Goal: Task Accomplishment & Management: Manage account settings

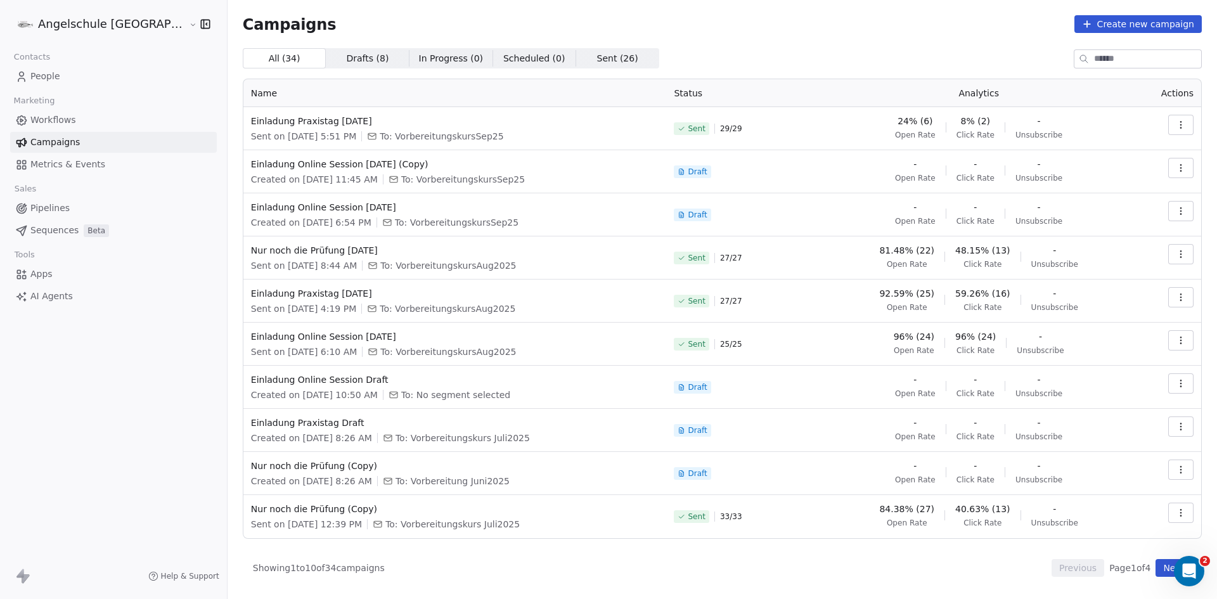
click at [68, 72] on link "People" at bounding box center [113, 76] width 207 height 21
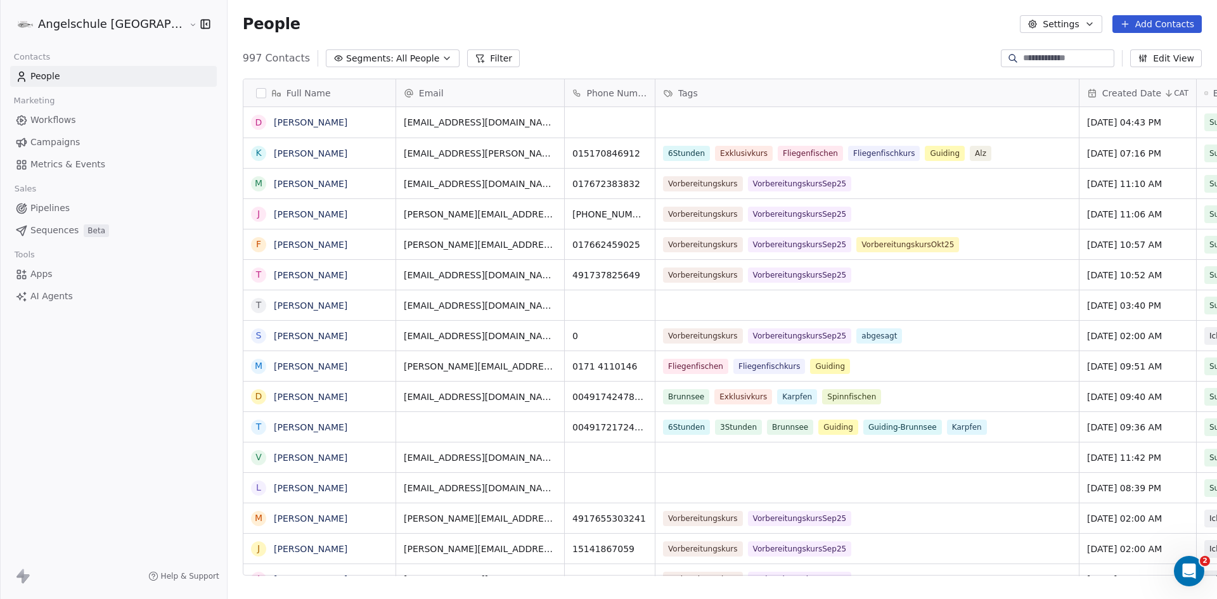
scroll to position [517, 1036]
click at [1149, 23] on button "Add Contacts" at bounding box center [1156, 24] width 89 height 18
click at [1154, 53] on span "Create new contact" at bounding box center [1163, 51] width 87 height 13
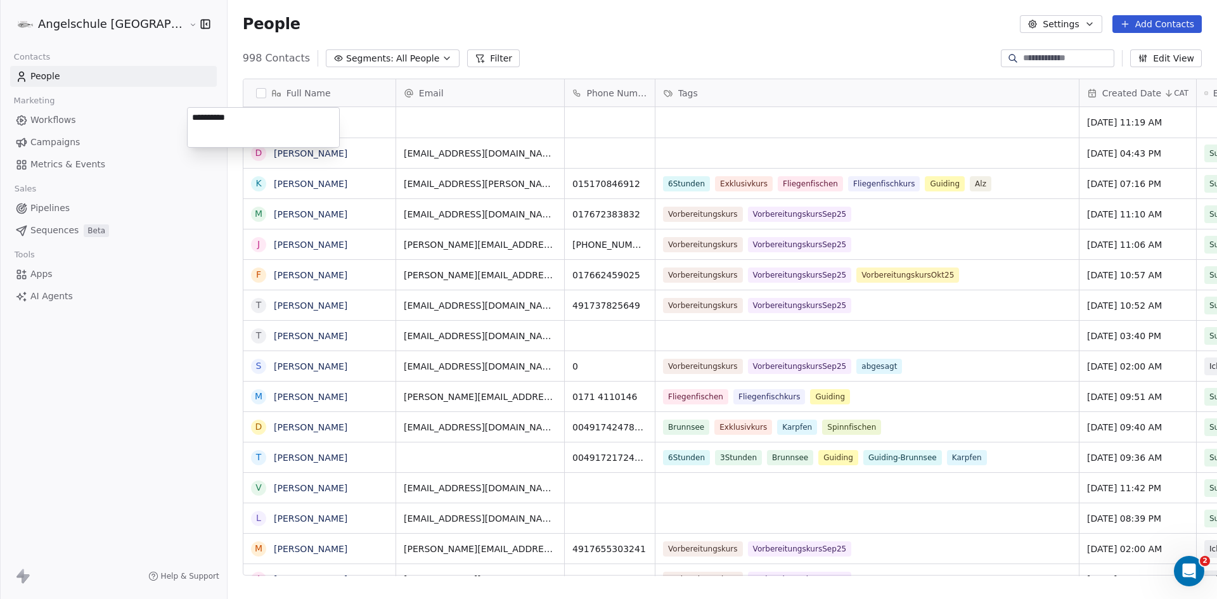
type textarea "**********"
click at [432, 122] on html "Angelschule [GEOGRAPHIC_DATA] Contacts People Marketing Workflows Campaigns Met…" at bounding box center [608, 299] width 1217 height 599
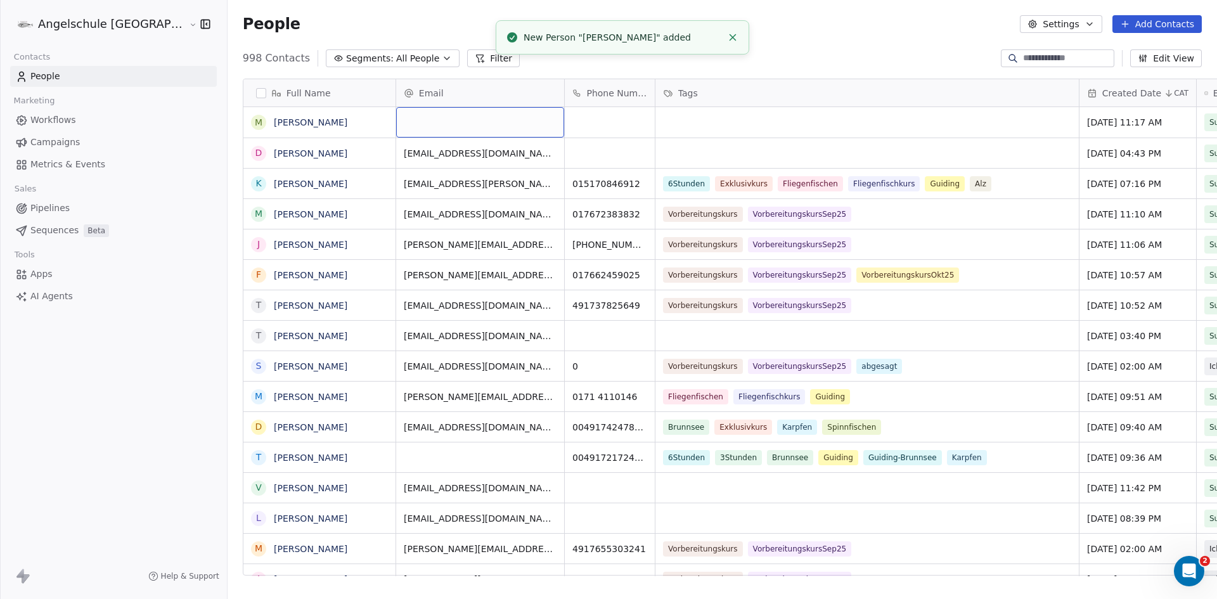
click at [432, 122] on div "grid" at bounding box center [480, 122] width 168 height 30
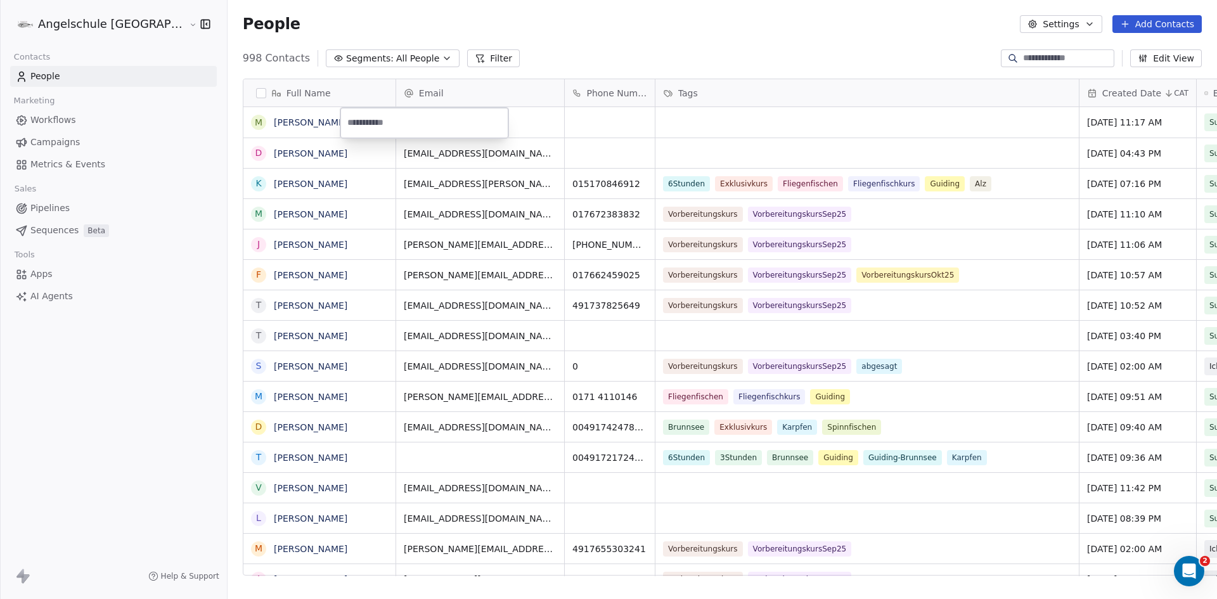
paste input "**********"
type input "**********"
click at [530, 125] on html "Angelschule [GEOGRAPHIC_DATA] Contacts People Marketing Workflows Campaigns Met…" at bounding box center [608, 299] width 1217 height 599
click at [565, 121] on div "grid" at bounding box center [610, 122] width 90 height 30
type input "**********"
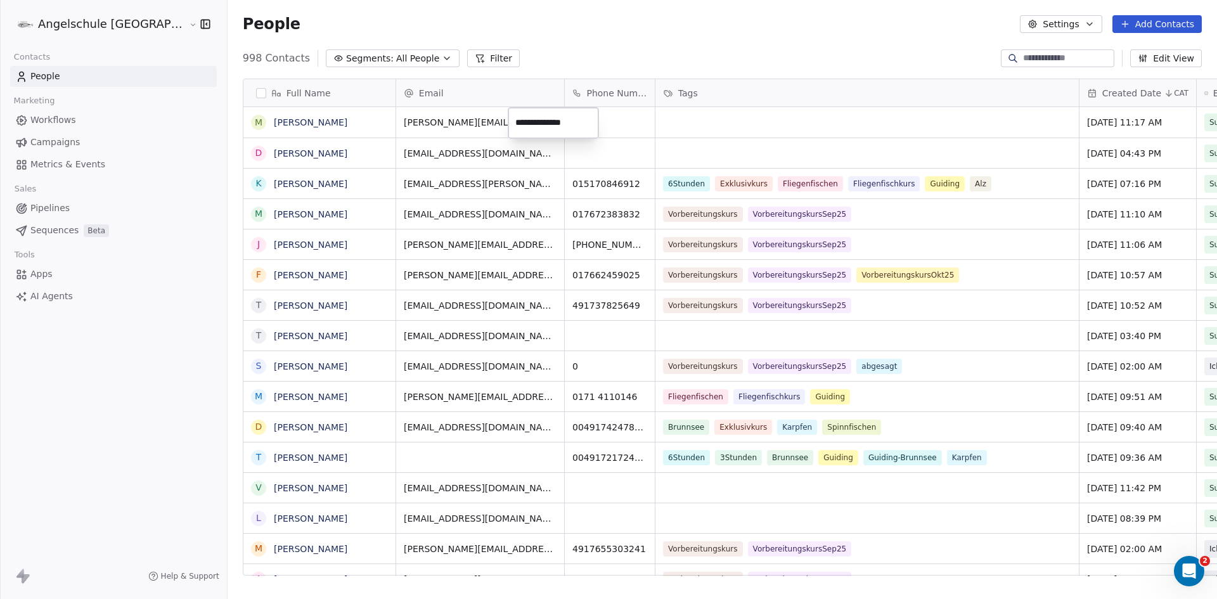
click at [620, 119] on html "Angelschule [GEOGRAPHIC_DATA] Contacts People Marketing Workflows Campaigns Met…" at bounding box center [608, 299] width 1217 height 599
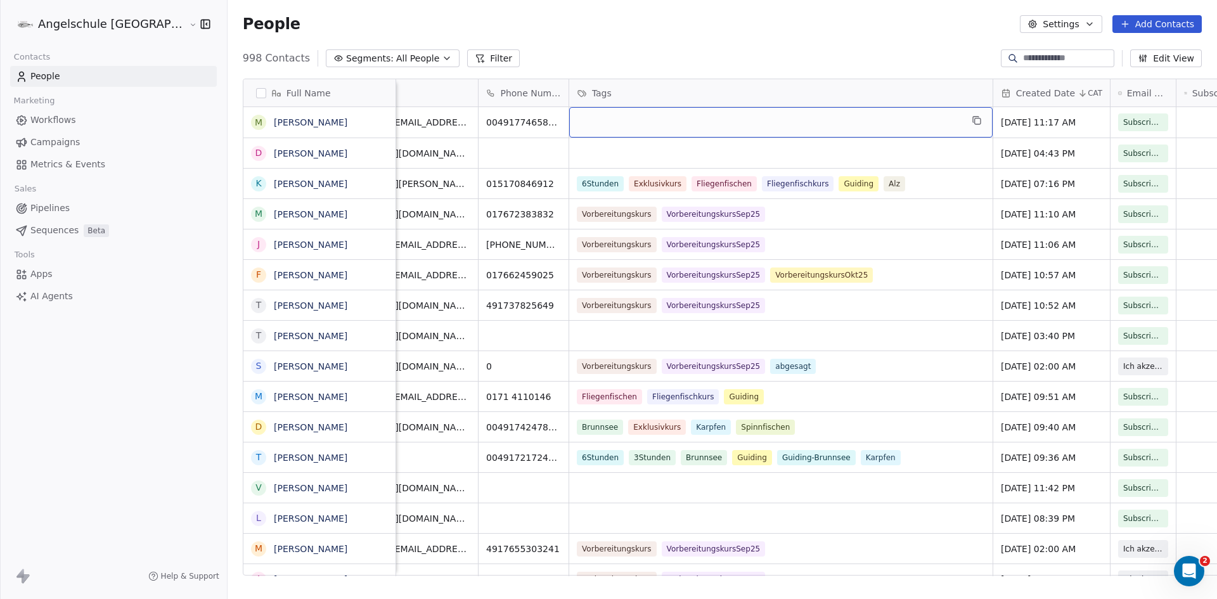
scroll to position [0, 81]
click at [587, 122] on div "grid" at bounding box center [785, 122] width 423 height 30
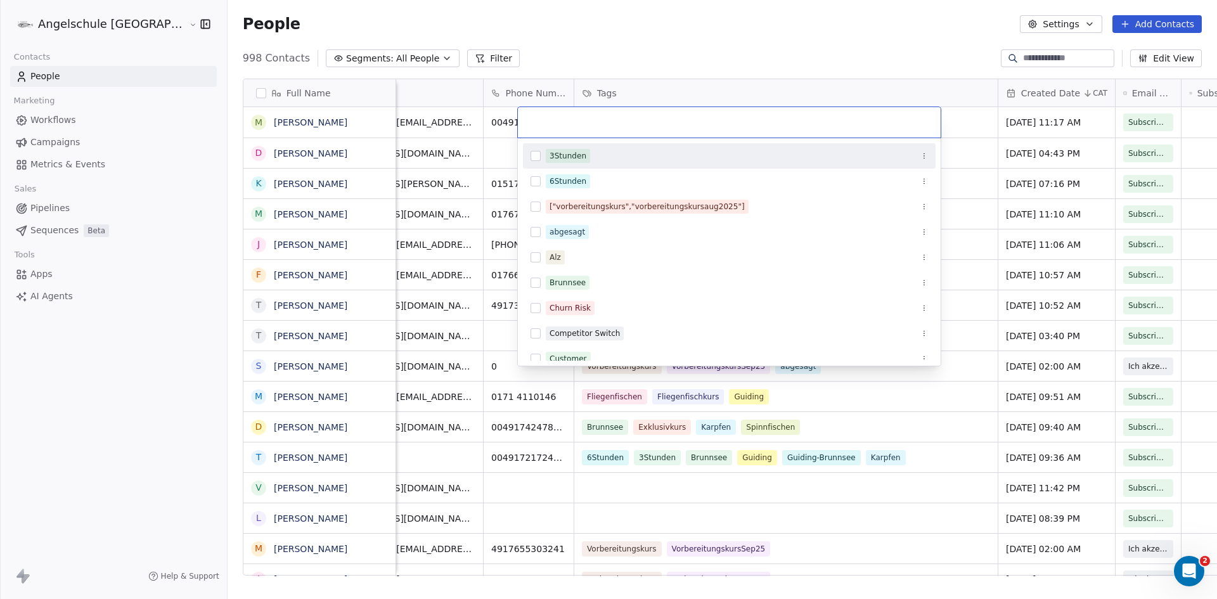
click at [536, 157] on button "Suggestions" at bounding box center [536, 156] width 10 height 10
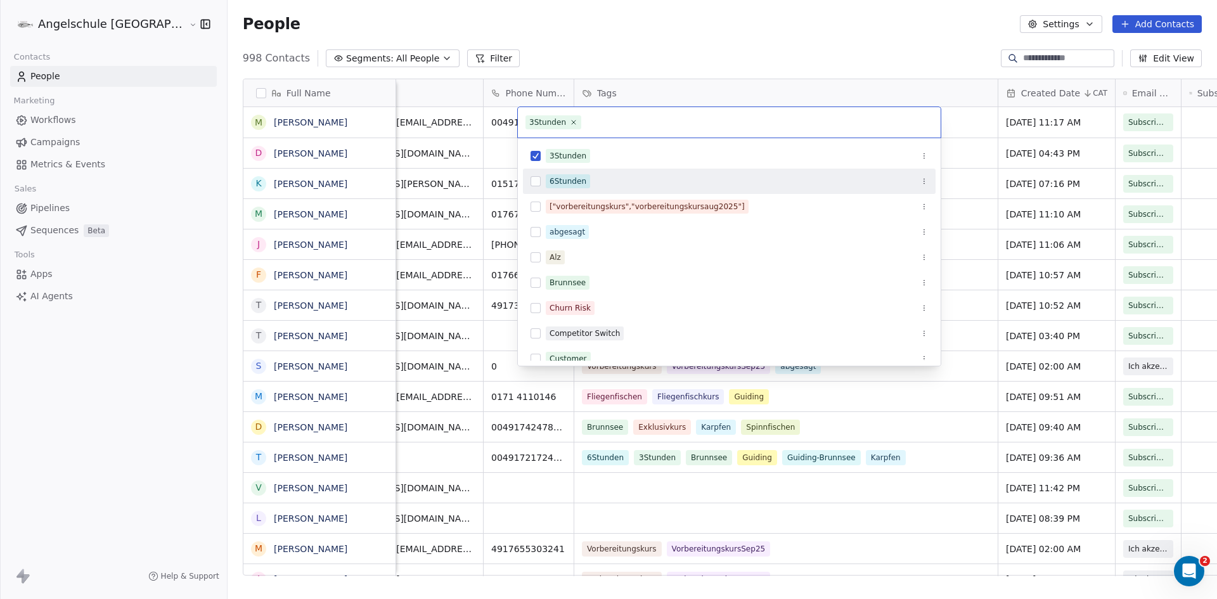
click at [536, 178] on button "Suggestions" at bounding box center [536, 181] width 10 height 10
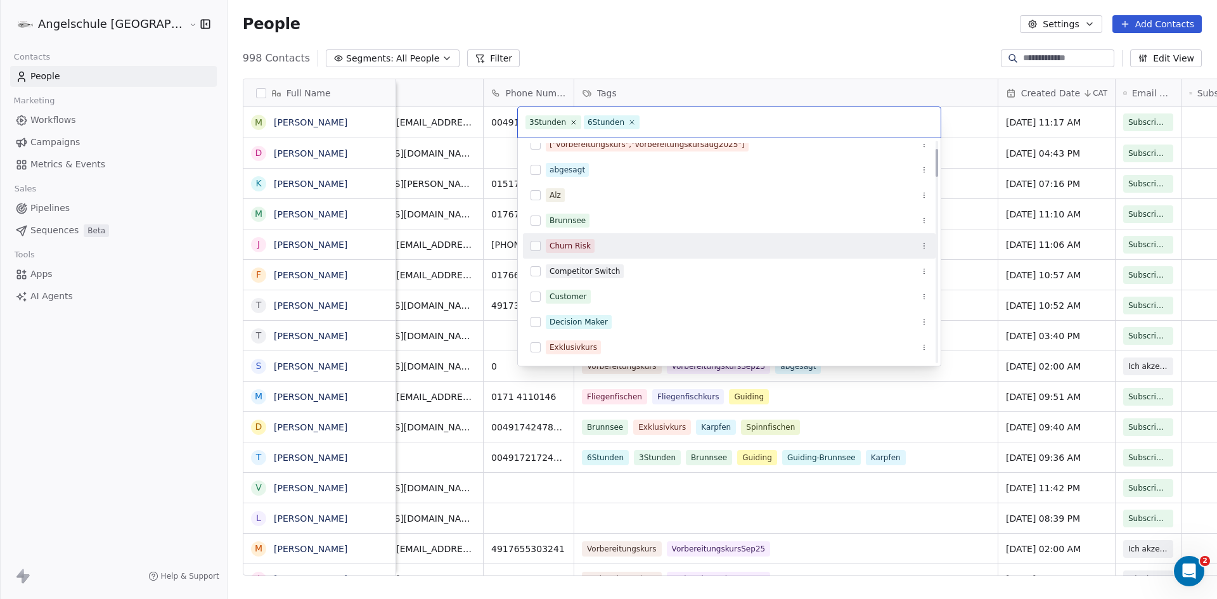
scroll to position [63, 0]
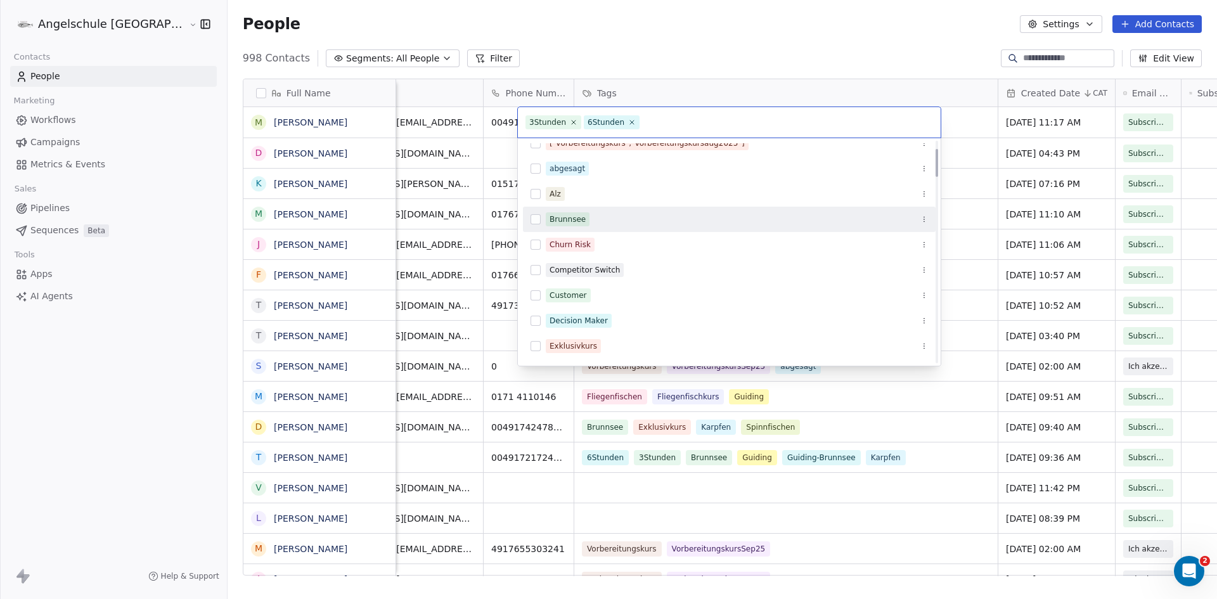
click at [535, 218] on button "Suggestions" at bounding box center [536, 219] width 10 height 10
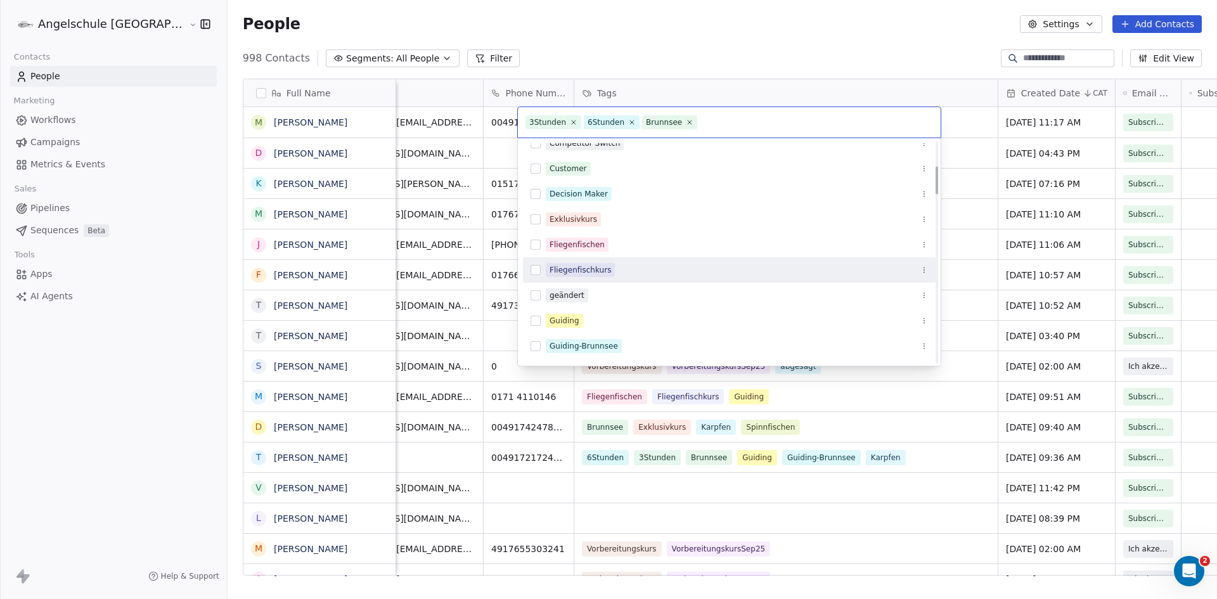
scroll to position [254, 0]
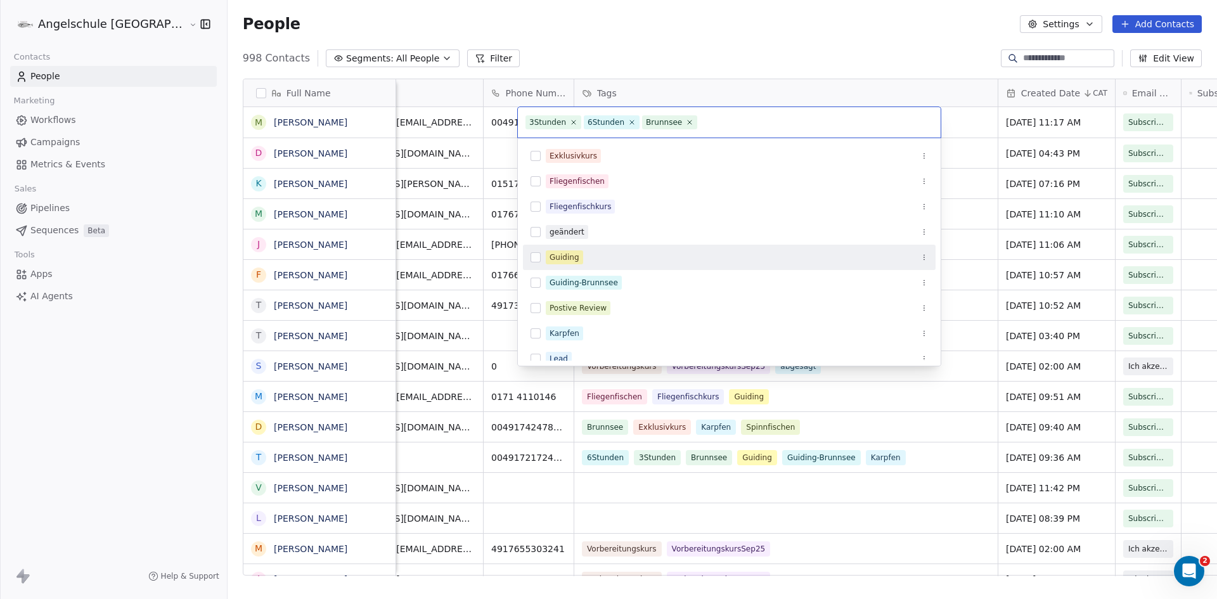
click at [531, 257] on div "Guiding" at bounding box center [729, 257] width 413 height 20
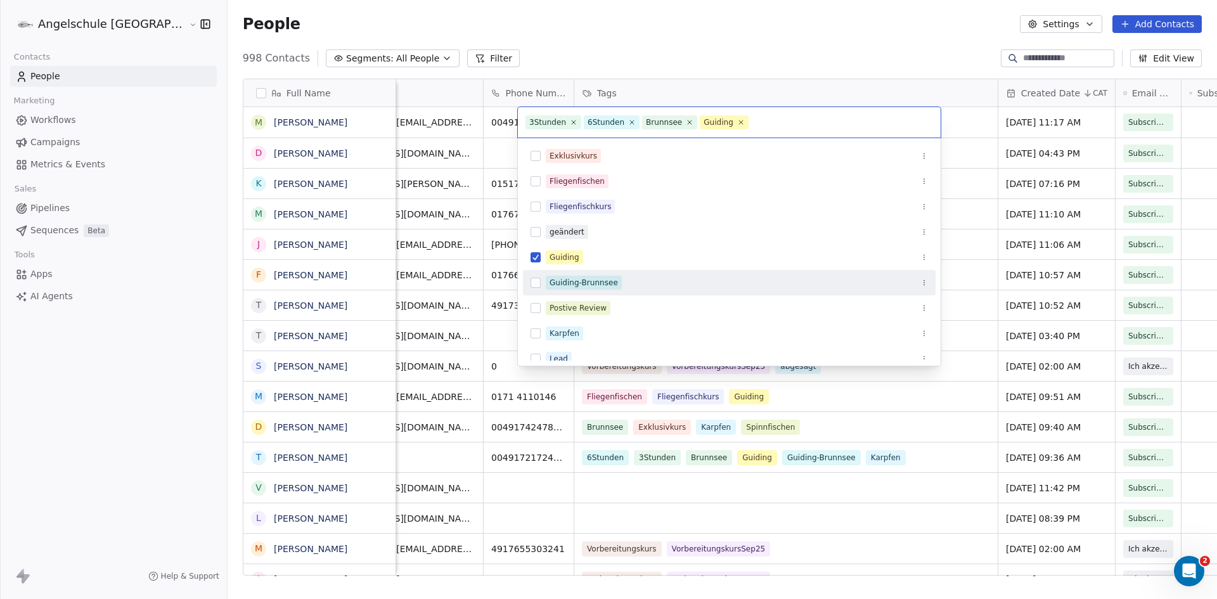
click at [534, 281] on button "Suggestions" at bounding box center [536, 283] width 10 height 10
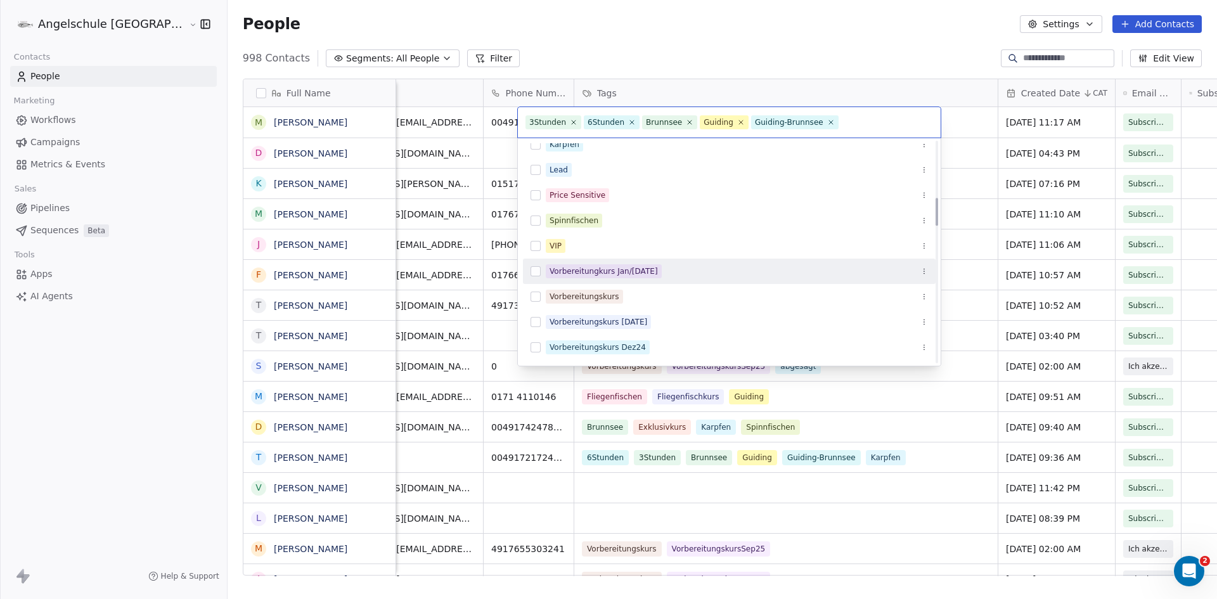
scroll to position [444, 0]
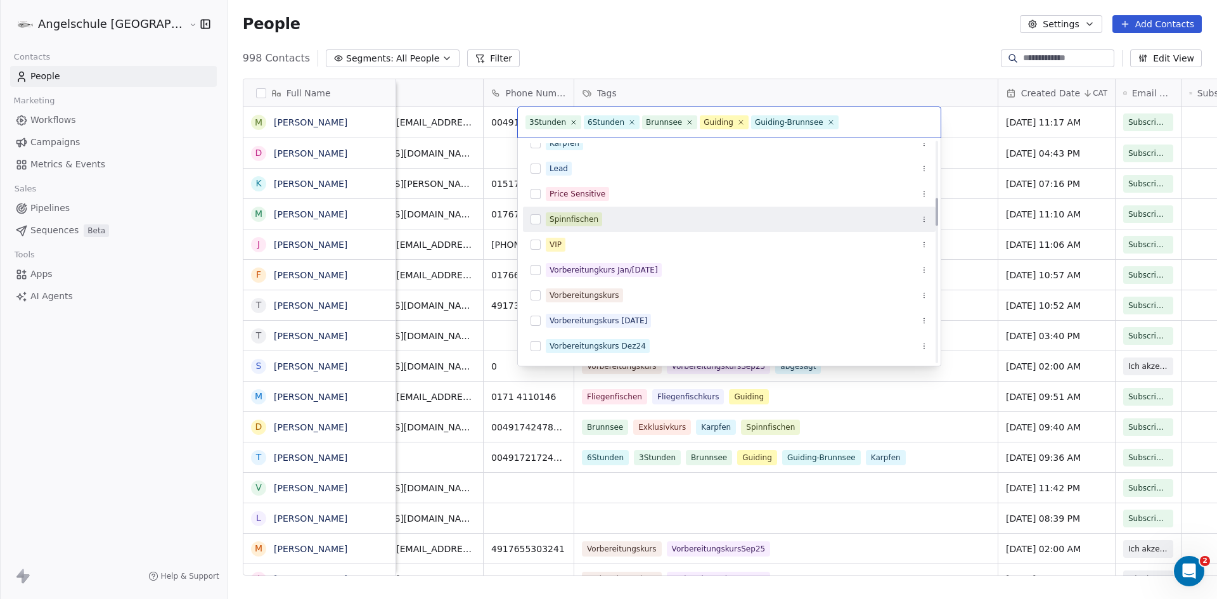
click at [535, 221] on button "Suggestions" at bounding box center [536, 219] width 10 height 10
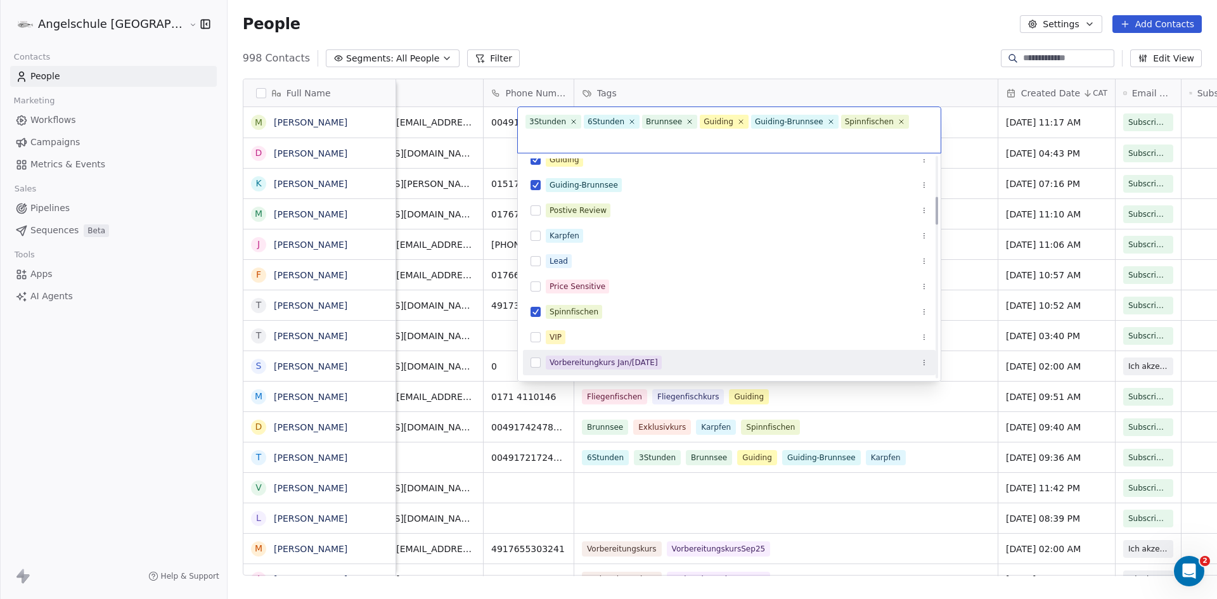
scroll to position [317, 0]
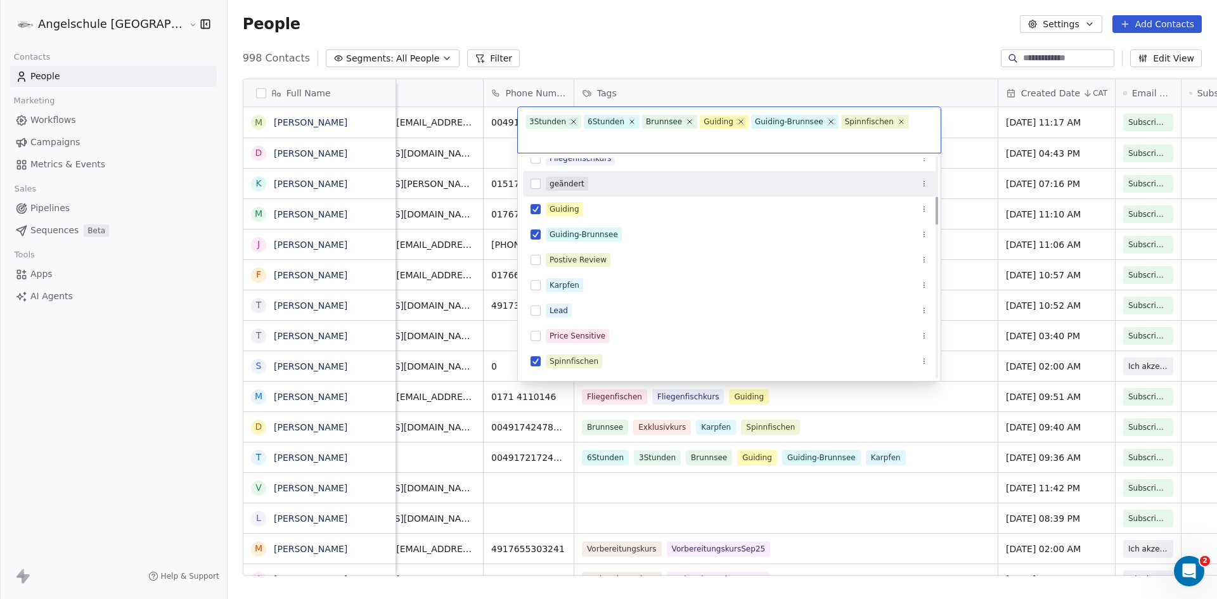
click at [681, 49] on html "Angelschule [GEOGRAPHIC_DATA] Contacts People Marketing Workflows Campaigns Met…" at bounding box center [608, 299] width 1217 height 599
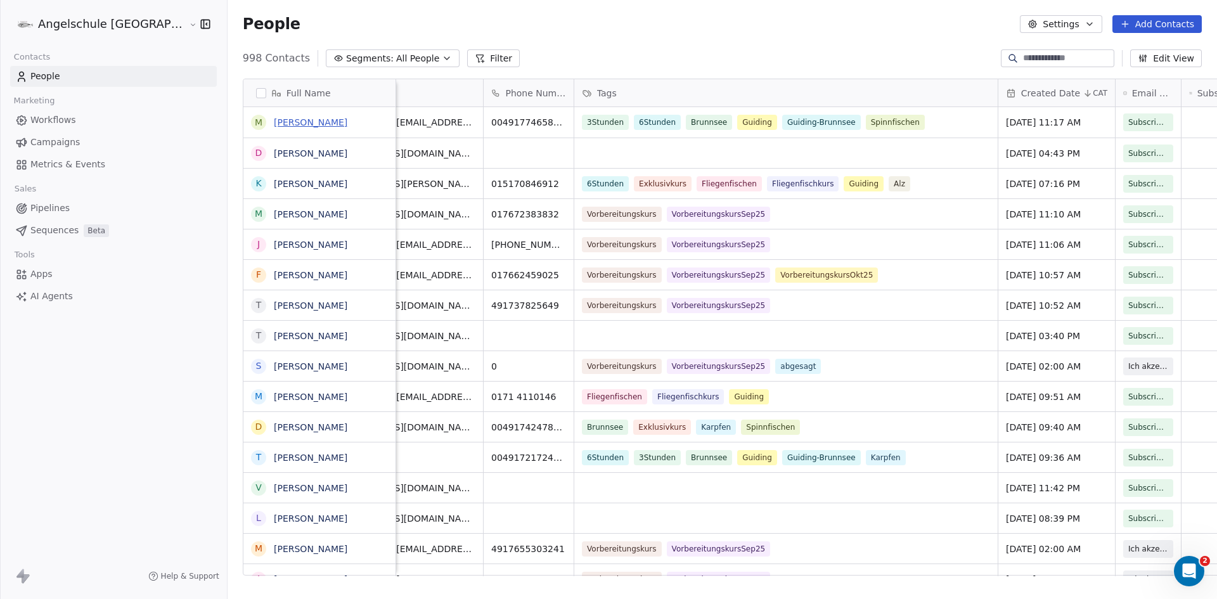
click at [274, 120] on link "[PERSON_NAME]" at bounding box center [311, 122] width 74 height 10
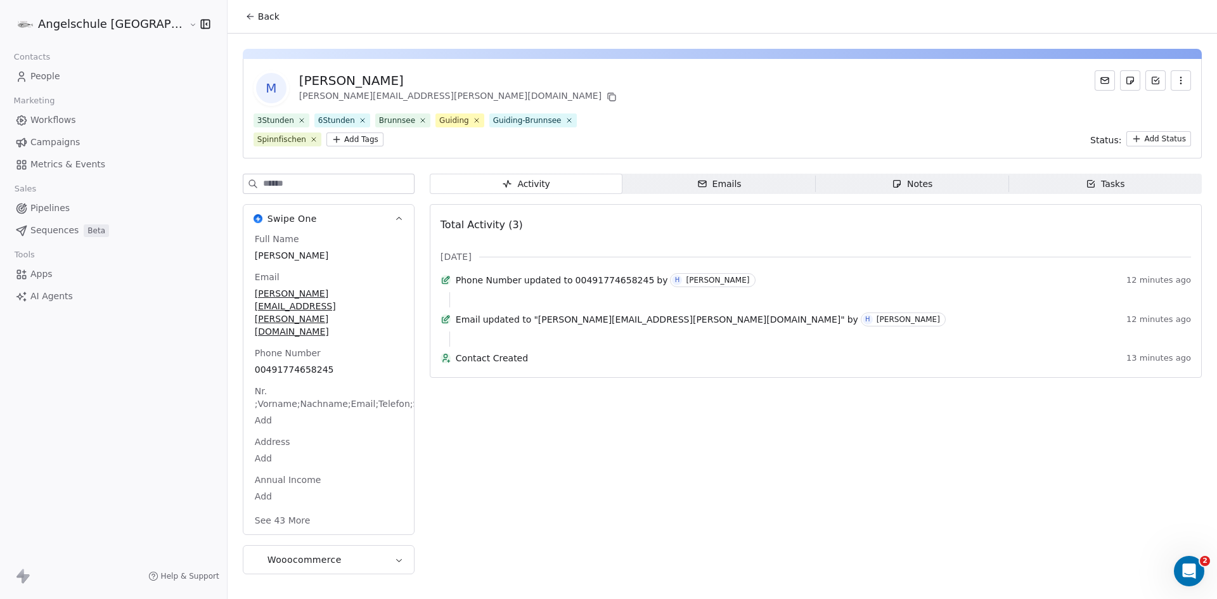
click at [892, 183] on div "Notes" at bounding box center [912, 183] width 41 height 13
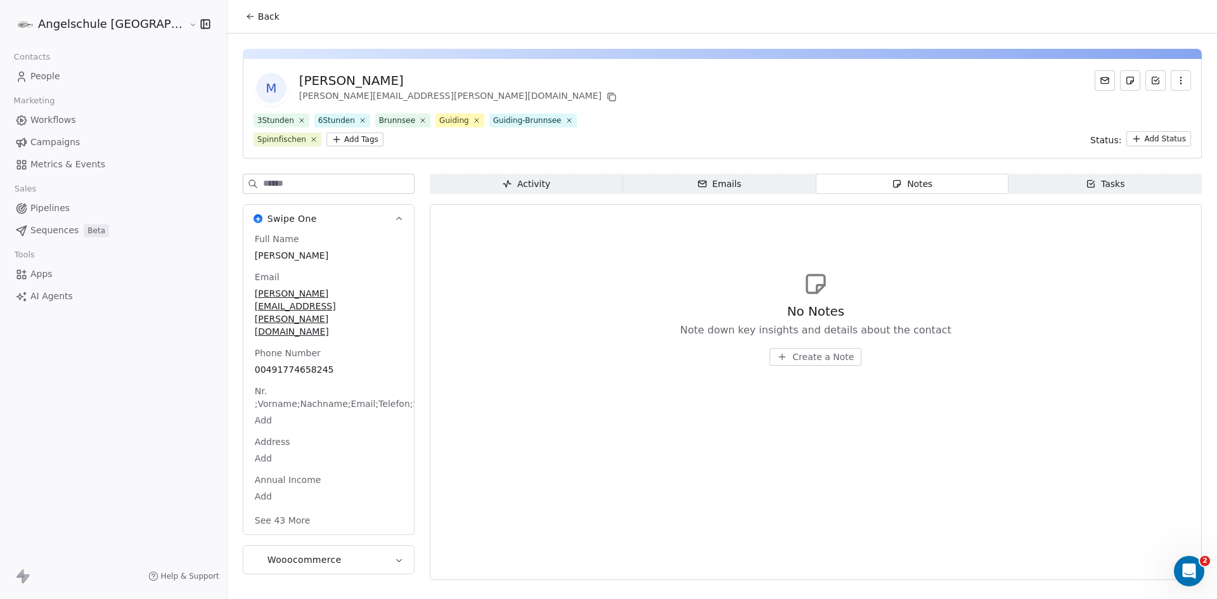
click at [795, 359] on span "Create a Note" at bounding box center [822, 357] width 61 height 13
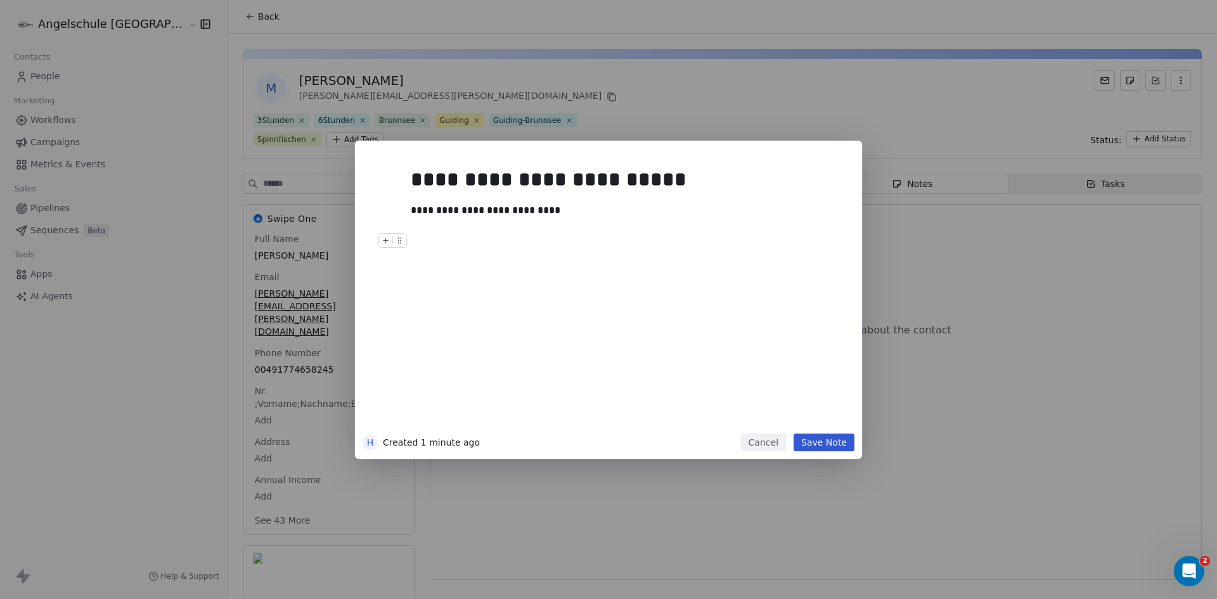
click at [444, 246] on div at bounding box center [628, 240] width 434 height 15
click at [705, 180] on div "**********" at bounding box center [623, 179] width 424 height 30
click at [540, 247] on div "**********" at bounding box center [623, 240] width 424 height 15
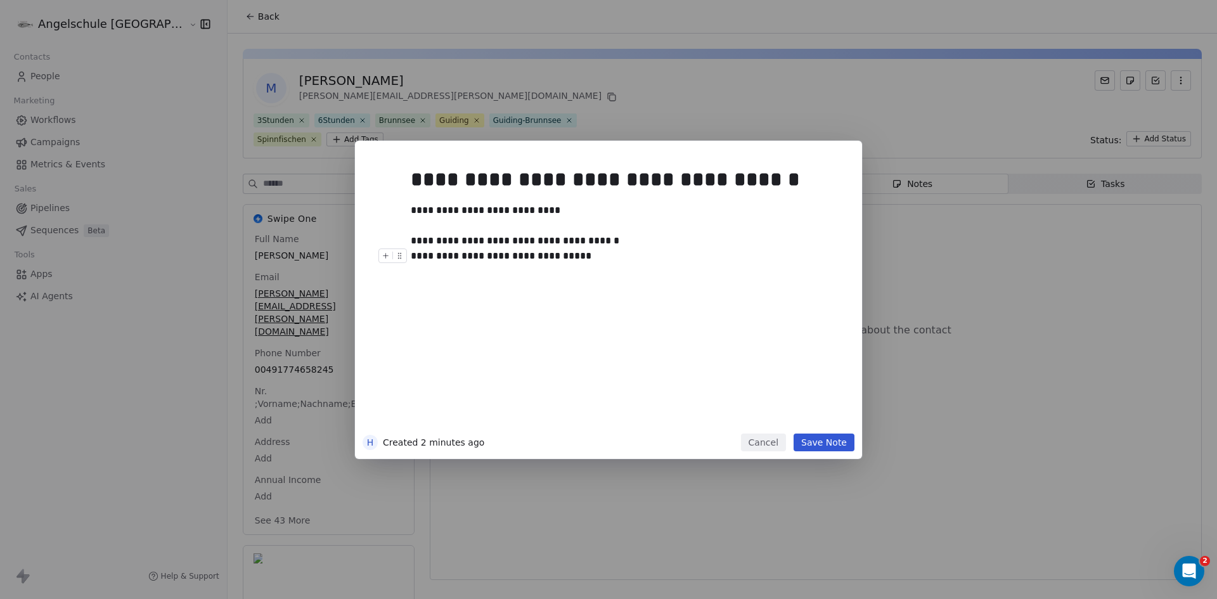
click at [818, 444] on button "Save Note" at bounding box center [824, 443] width 61 height 18
